Goal: Find specific page/section: Find specific page/section

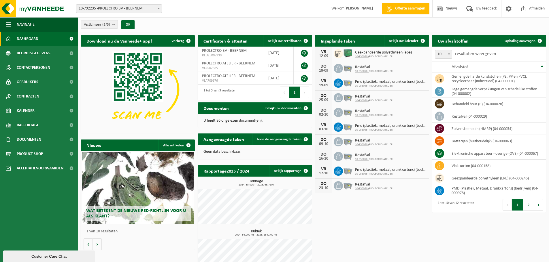
click at [243, 5] on div "Vestiging: 10-792235 - PROLECTRO BV - BEERNEM 10-956056 - PROLECTRO ATELIER - B…" at bounding box center [274, 9] width 549 height 18
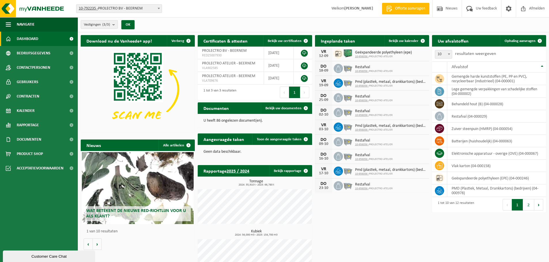
click at [243, 5] on div "Vestiging: 10-792235 - PROLECTRO BV - BEERNEM 10-956056 - PROLECTRO ATELIER - B…" at bounding box center [274, 9] width 549 height 18
click at [217, 5] on div "Vestiging: 10-792235 - PROLECTRO BV - BEERNEM 10-956056 - PROLECTRO ATELIER - B…" at bounding box center [274, 9] width 549 height 18
click at [245, 7] on div "Vestiging: 10-792235 - PROLECTRO BV - BEERNEM 10-956056 - PROLECTRO ATELIER - B…" at bounding box center [274, 9] width 549 height 18
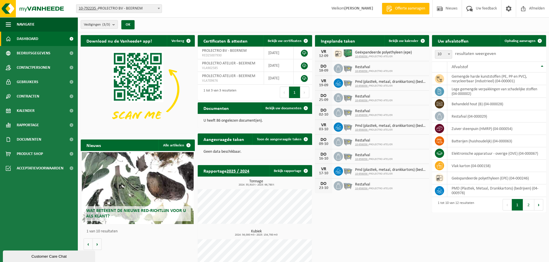
click at [245, 7] on div "Vestiging: 10-792235 - PROLECTRO BV - BEERNEM 10-956056 - PROLECTRO ATELIER - B…" at bounding box center [274, 9] width 549 height 18
click at [209, 8] on div "Vestiging: 10-792235 - PROLECTRO BV - BEERNEM 10-956056 - PROLECTRO ATELIER - B…" at bounding box center [274, 9] width 549 height 18
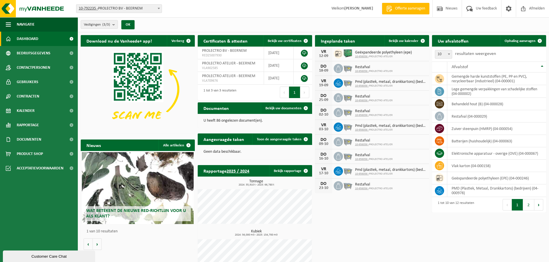
click at [209, 8] on div "Vestiging: 10-792235 - PROLECTRO BV - BEERNEM 10-956056 - PROLECTRO ATELIER - B…" at bounding box center [274, 9] width 549 height 18
click at [217, 4] on div "Vestiging: 10-792235 - PROLECTRO BV - BEERNEM 10-956056 - PROLECTRO ATELIER - B…" at bounding box center [274, 9] width 549 height 18
